Goal: Information Seeking & Learning: Learn about a topic

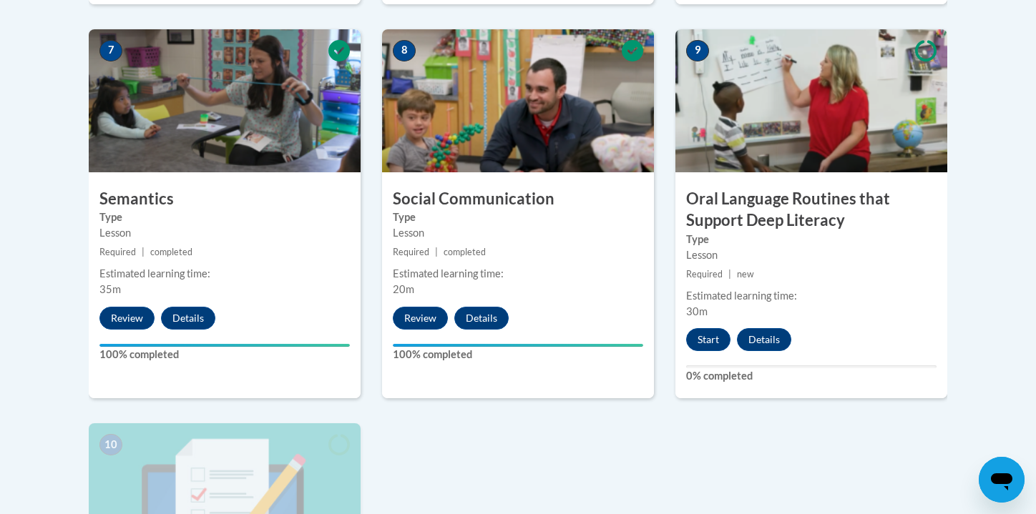
scroll to position [1244, 0]
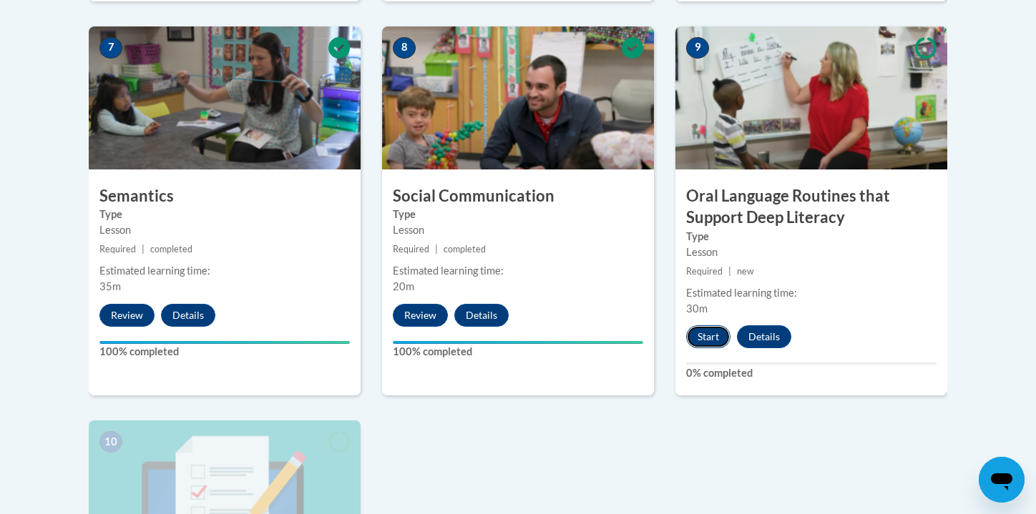
click at [714, 340] on button "Start" at bounding box center [708, 336] width 44 height 23
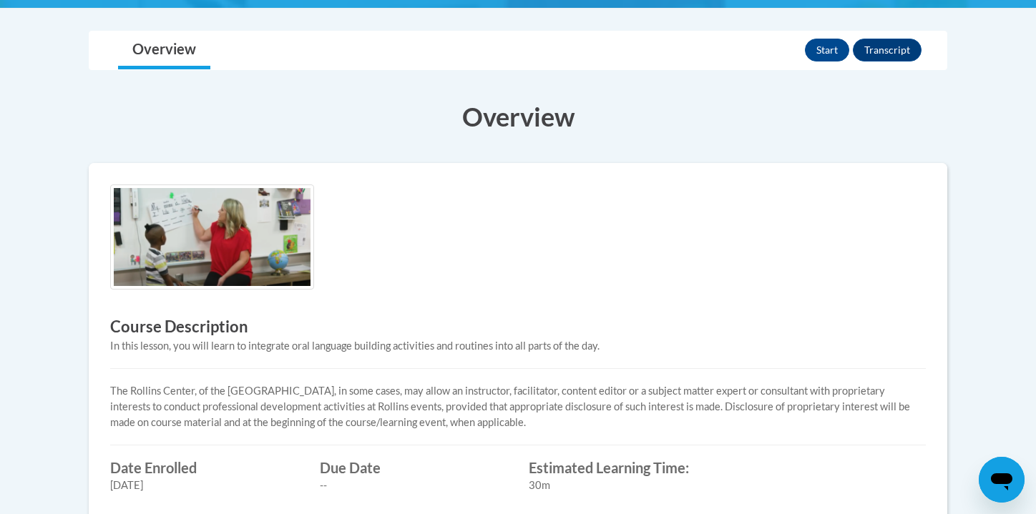
scroll to position [325, 0]
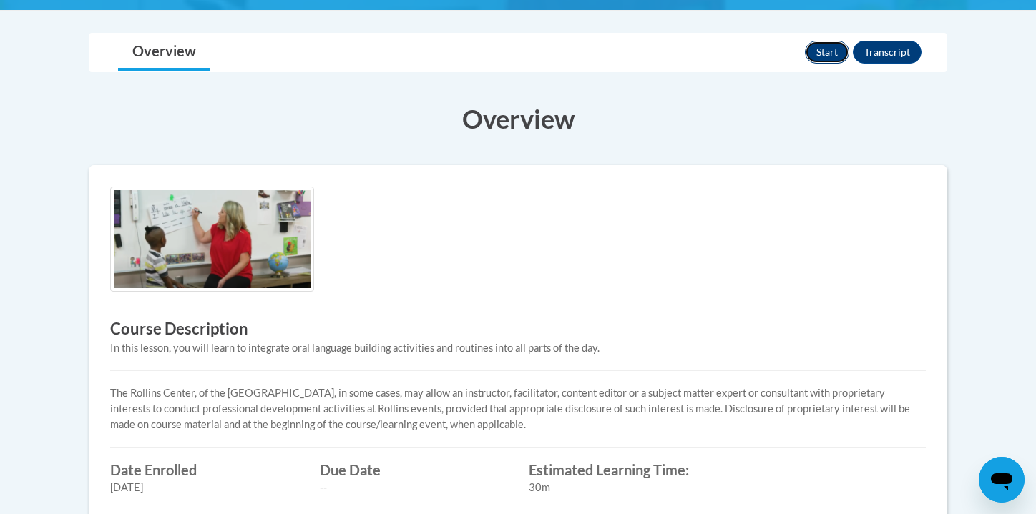
click at [833, 54] on button "Start" at bounding box center [827, 52] width 44 height 23
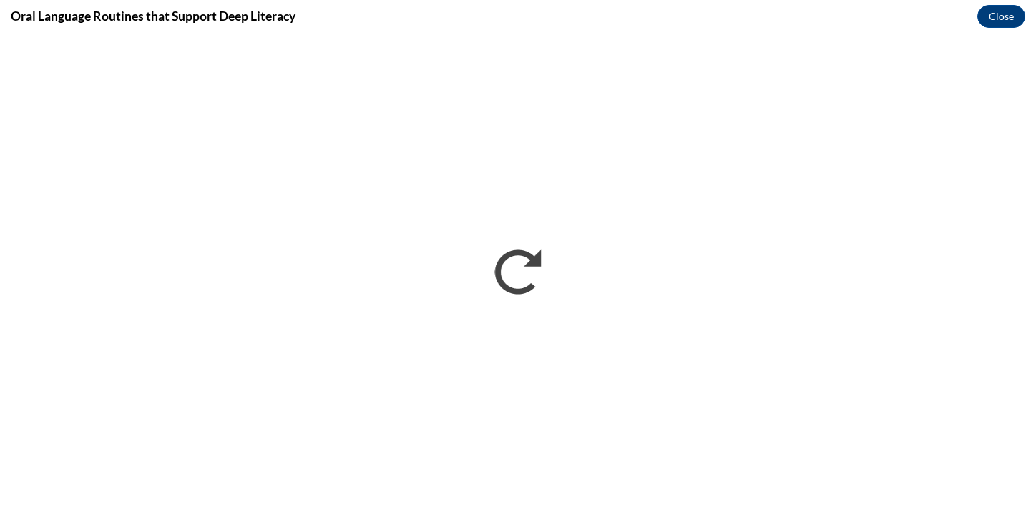
scroll to position [0, 0]
